Goal: Find specific page/section: Find specific page/section

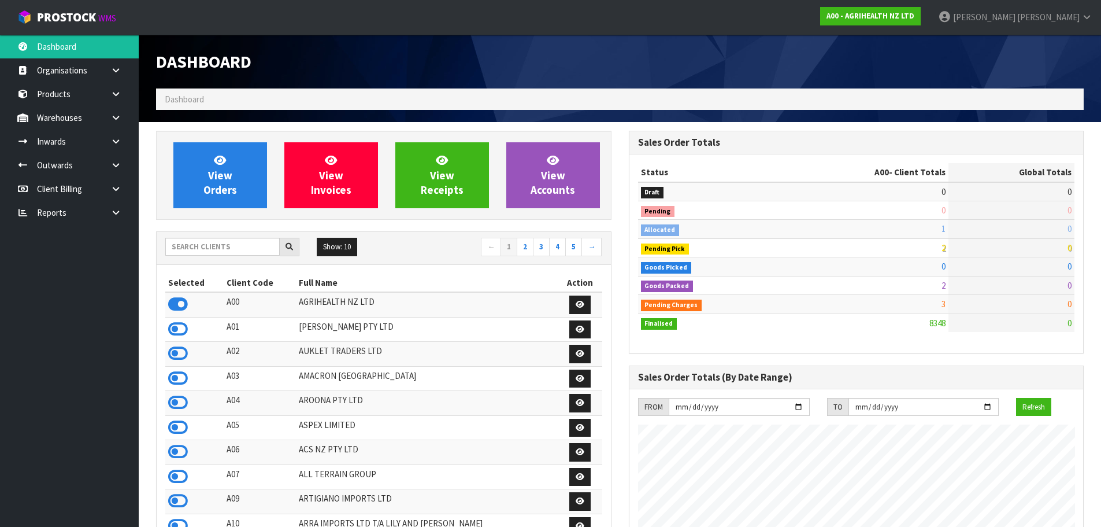
scroll to position [876, 472]
click at [206, 245] on input "text" at bounding box center [222, 247] width 114 height 18
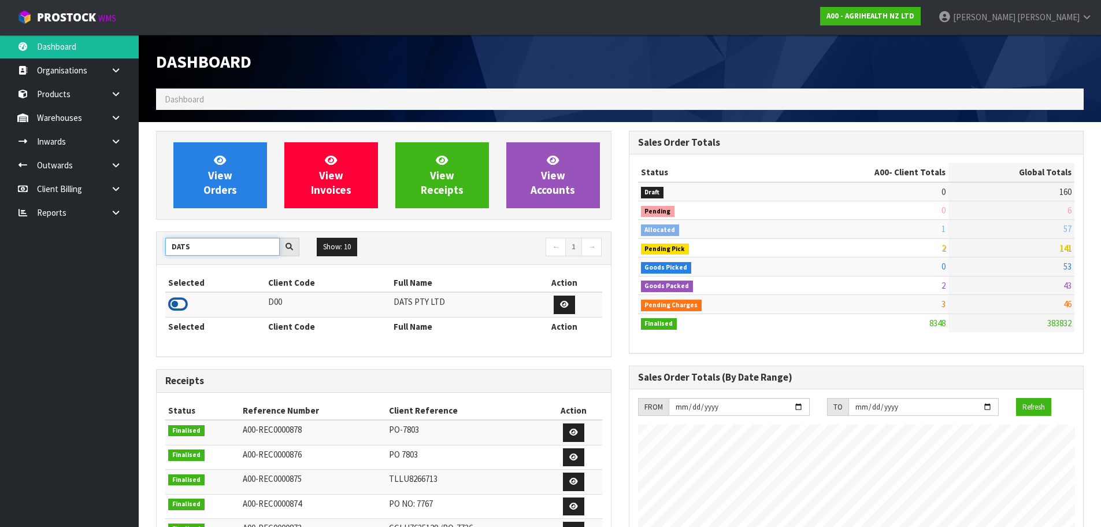
type input "DATS"
click at [176, 306] on icon at bounding box center [178, 303] width 20 height 17
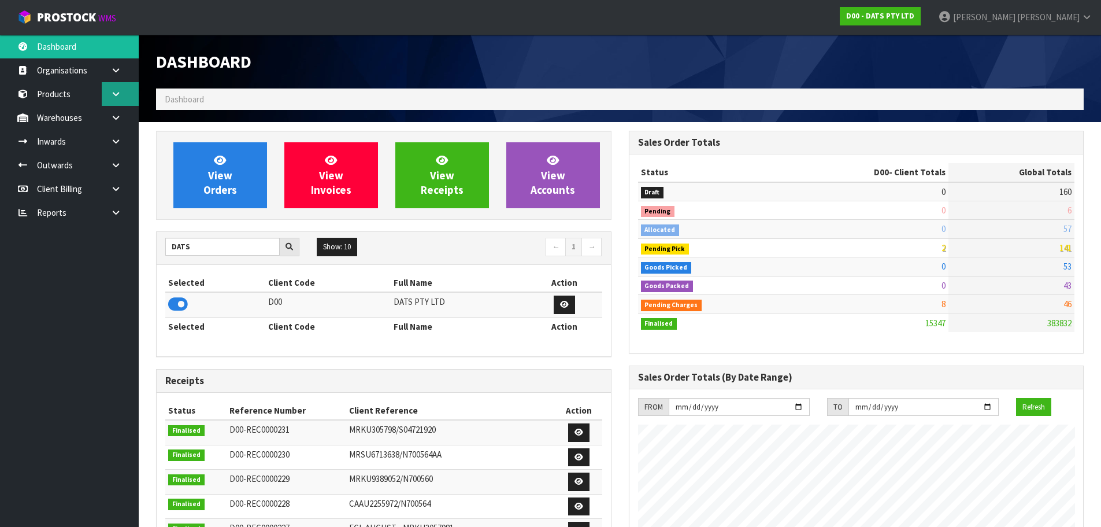
click at [119, 93] on icon at bounding box center [115, 94] width 11 height 9
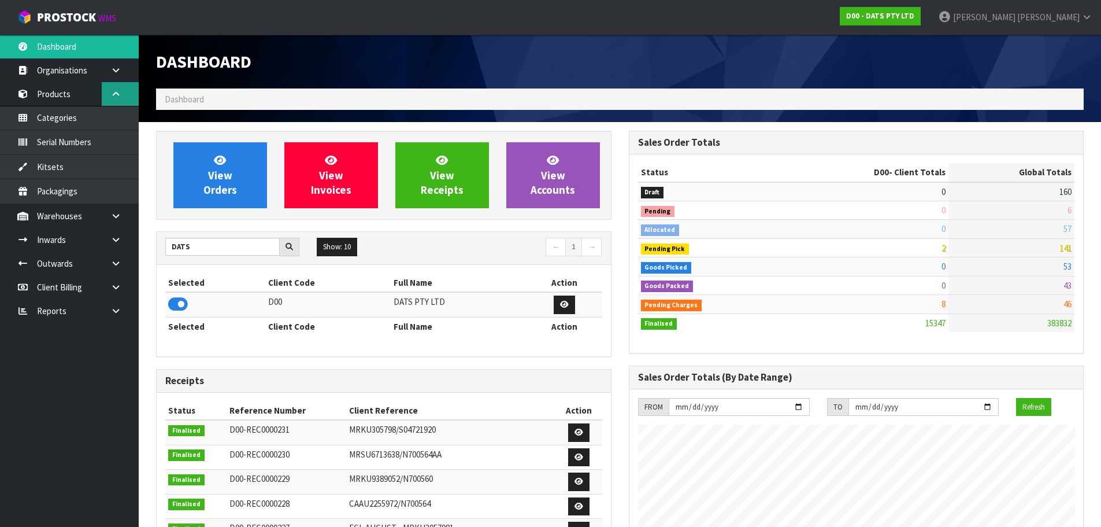
click at [118, 92] on icon at bounding box center [115, 94] width 11 height 9
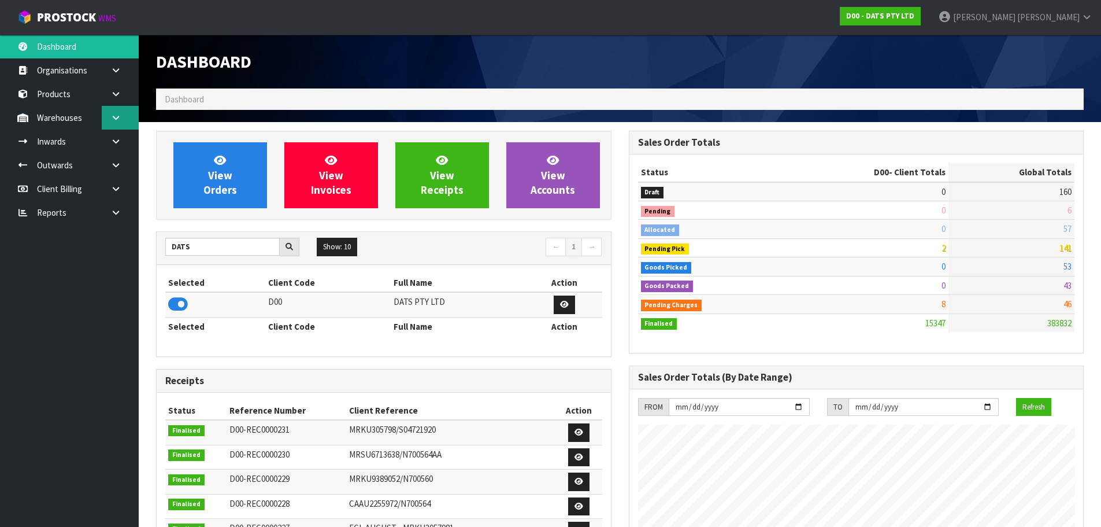
click at [117, 124] on link at bounding box center [120, 118] width 37 height 24
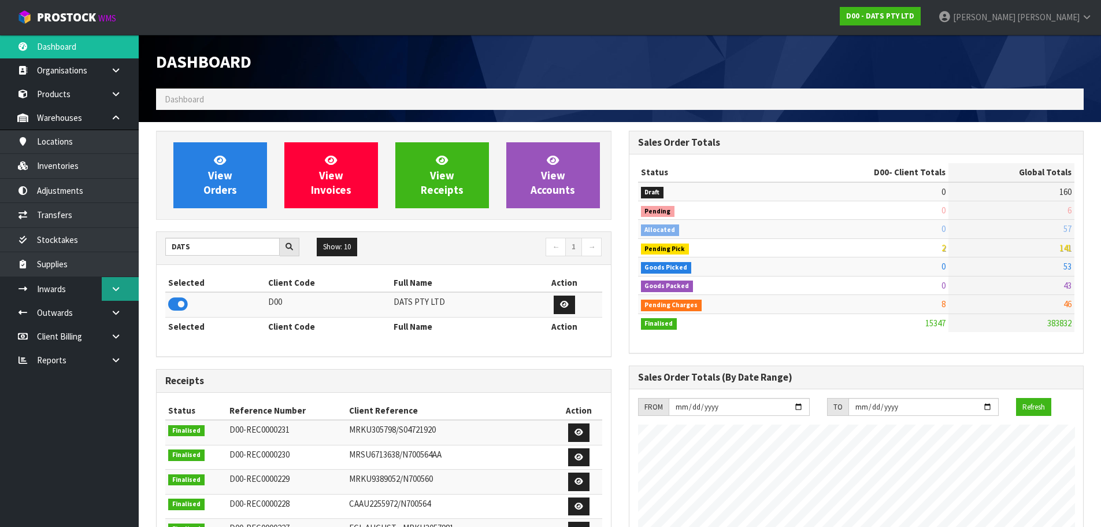
click at [122, 288] on link at bounding box center [120, 289] width 37 height 24
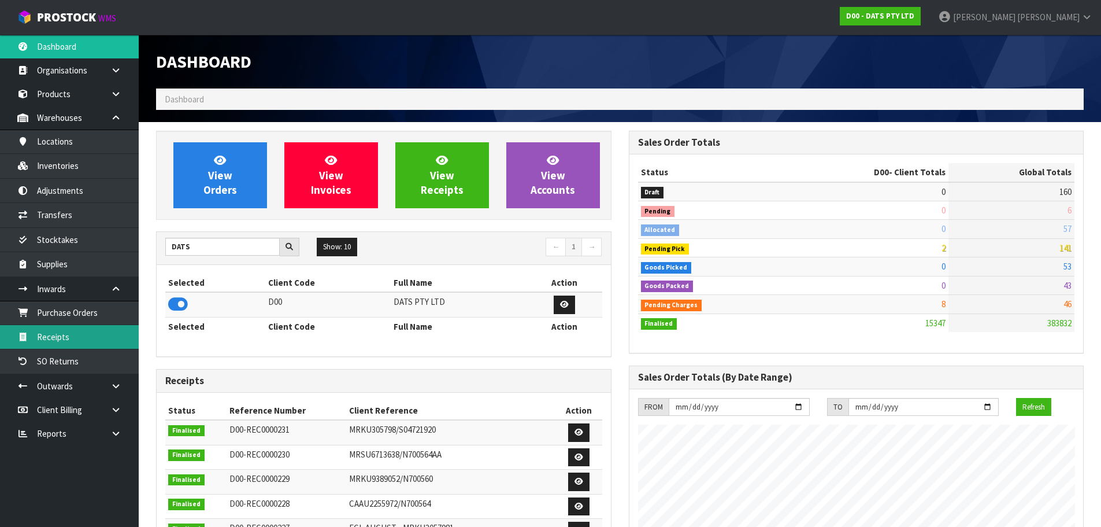
click at [72, 340] on link "Receipts" at bounding box center [69, 337] width 139 height 24
